Goal: Navigation & Orientation: Find specific page/section

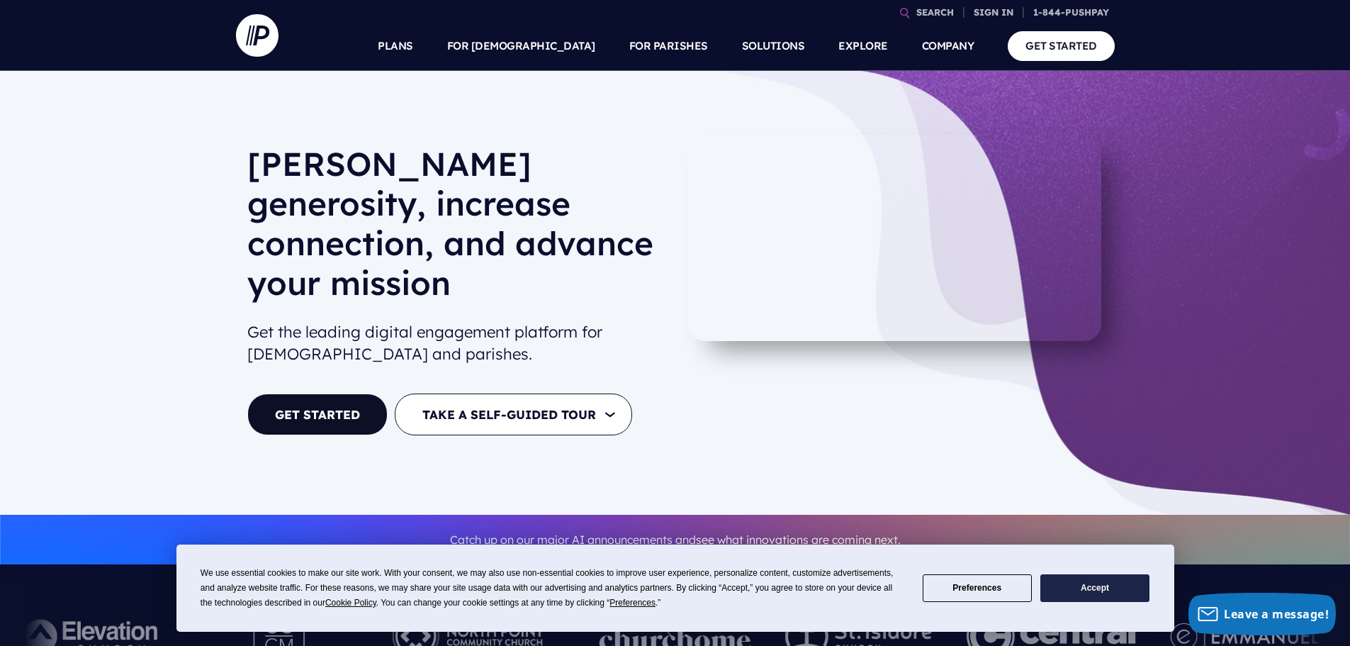
click at [1111, 584] on button "Accept" at bounding box center [1095, 588] width 109 height 28
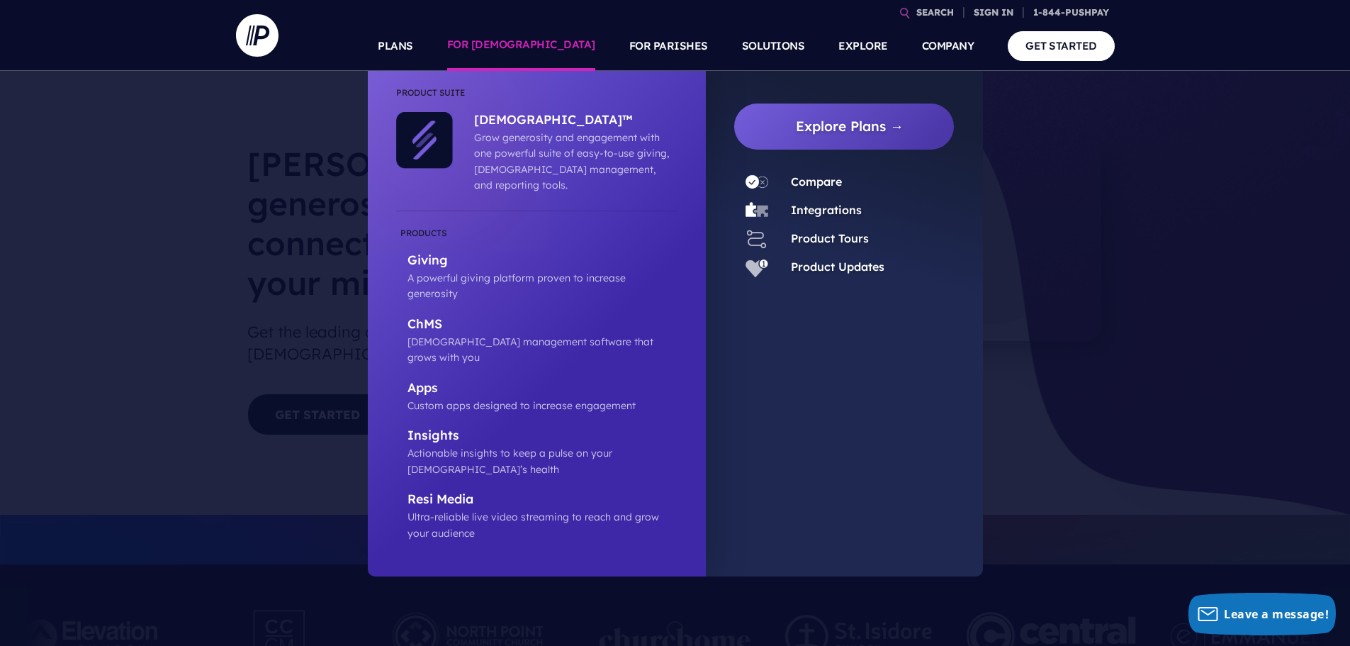
click at [547, 42] on link "FOR [DEMOGRAPHIC_DATA]" at bounding box center [521, 46] width 148 height 50
click at [432, 252] on p "Giving" at bounding box center [543, 261] width 270 height 18
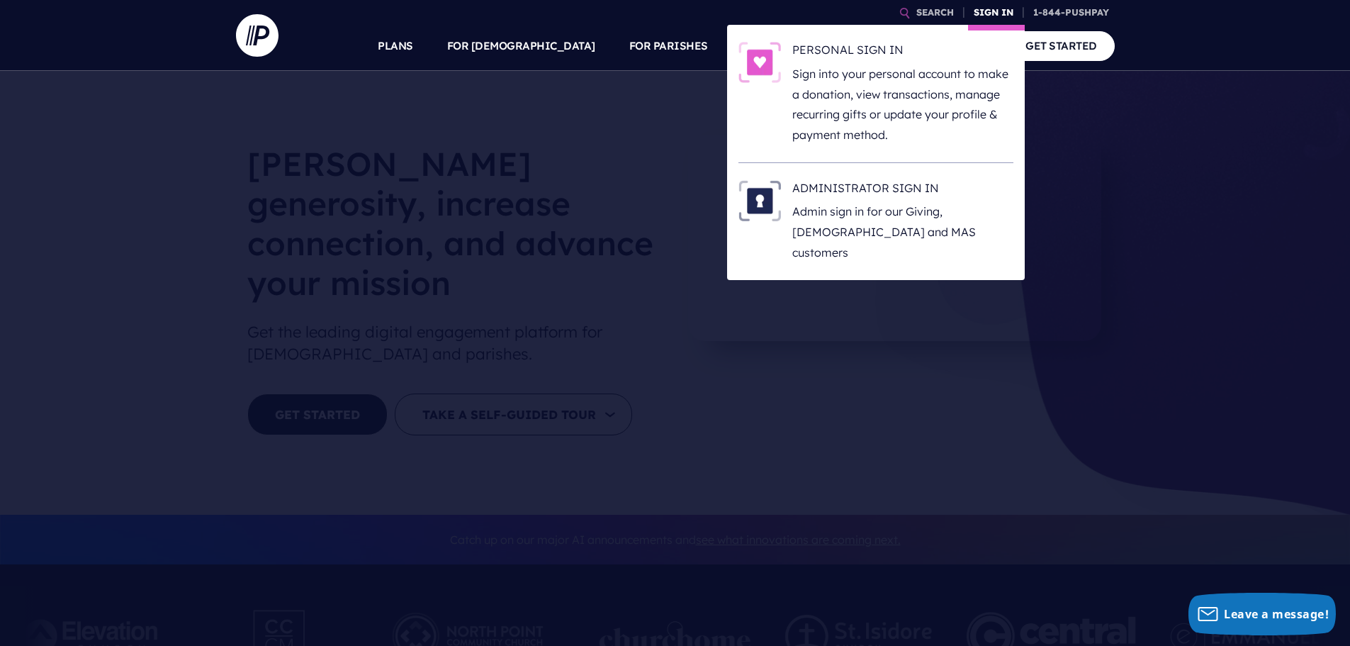
click at [993, 13] on link "SIGN IN" at bounding box center [993, 12] width 51 height 25
click at [855, 52] on h6 "PERSONAL SIGN IN" at bounding box center [902, 52] width 221 height 21
